Goal: Task Accomplishment & Management: Use online tool/utility

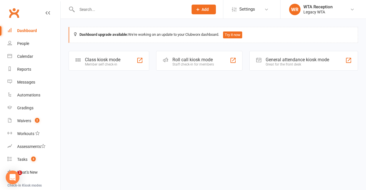
click at [345, 9] on link "WR WTA Reception Legacy WTA" at bounding box center [323, 9] width 68 height 11
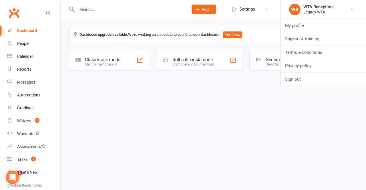
click at [122, 62] on div "Class kiosk mode Member self check-in" at bounding box center [109, 61] width 81 height 20
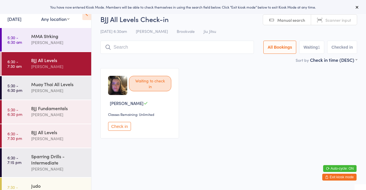
click at [123, 125] on button "Check in" at bounding box center [119, 126] width 23 height 9
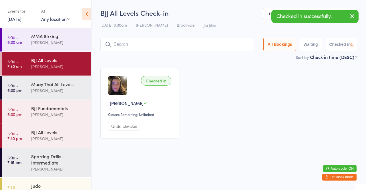
click at [138, 43] on input "search" at bounding box center [177, 44] width 154 height 13
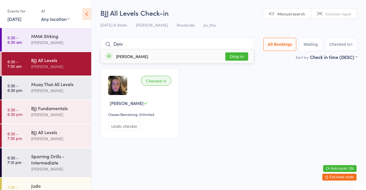
type input "Deiv"
click at [232, 57] on button "Drop in" at bounding box center [236, 56] width 23 height 8
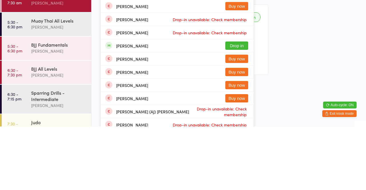
type input "[PERSON_NAME]"
click at [235, 108] on button "Drop in" at bounding box center [236, 109] width 23 height 8
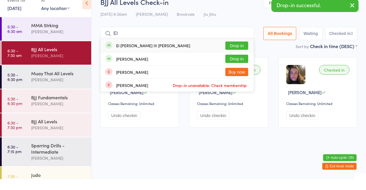
type input "El"
click at [241, 55] on button "Drop in" at bounding box center [236, 56] width 23 height 8
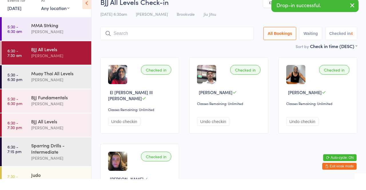
click at [233, 22] on div "[DATE] 6:30am [PERSON_NAME] Brookvale Jiu Jitsu" at bounding box center [228, 24] width 257 height 9
